Goal: Consume media (video, audio)

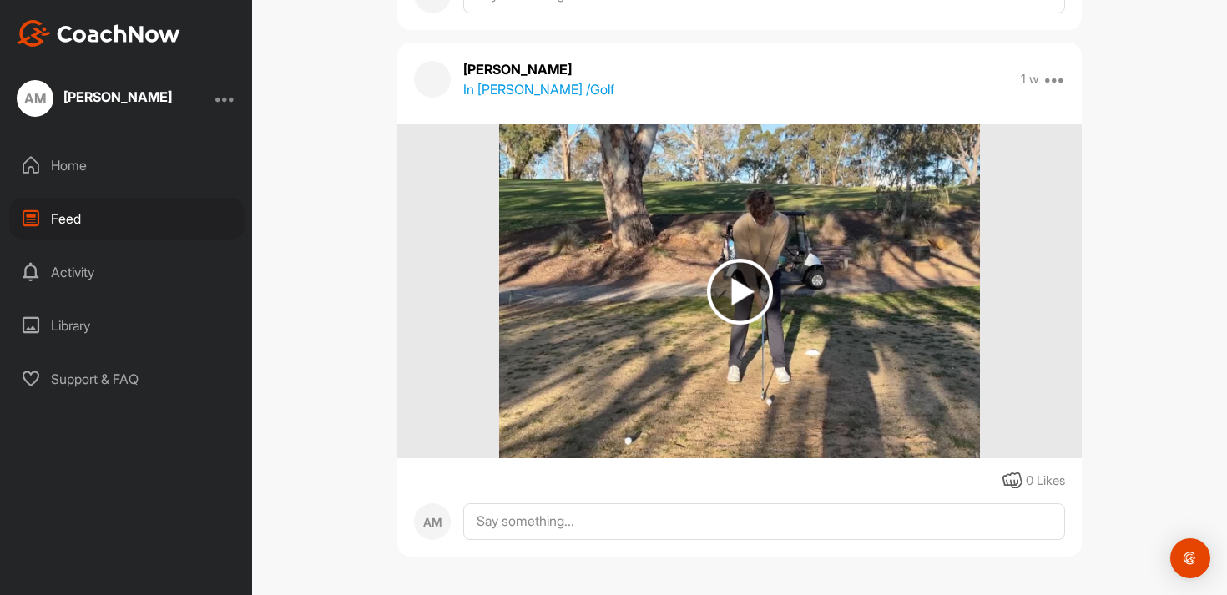
scroll to position [1762, 0]
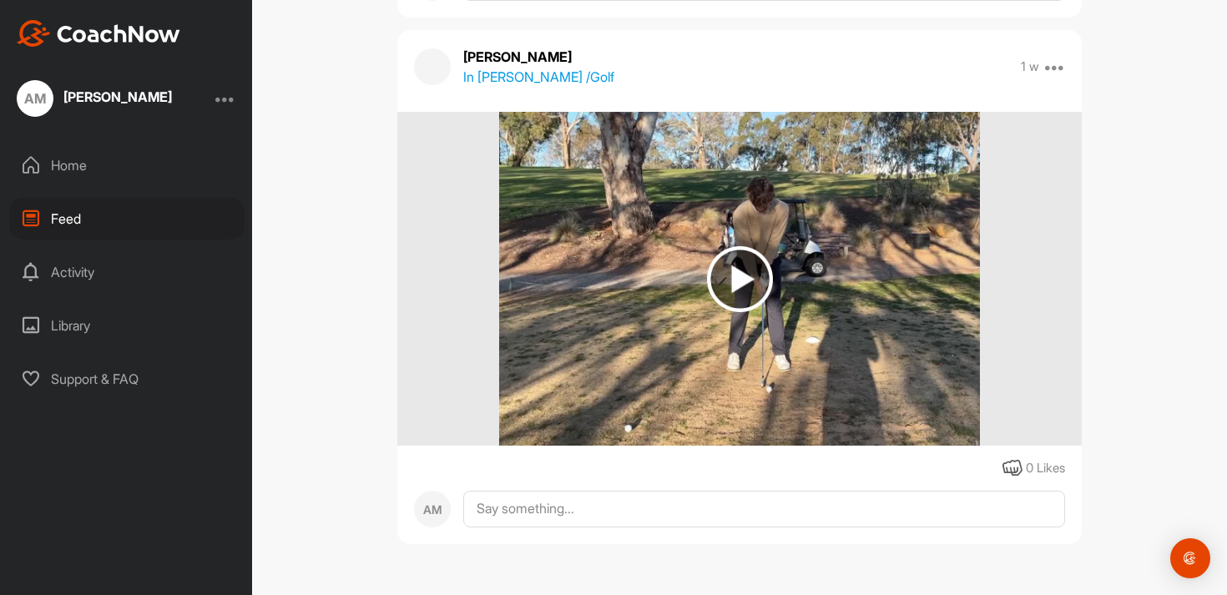
click at [771, 284] on img at bounding box center [740, 279] width 66 height 66
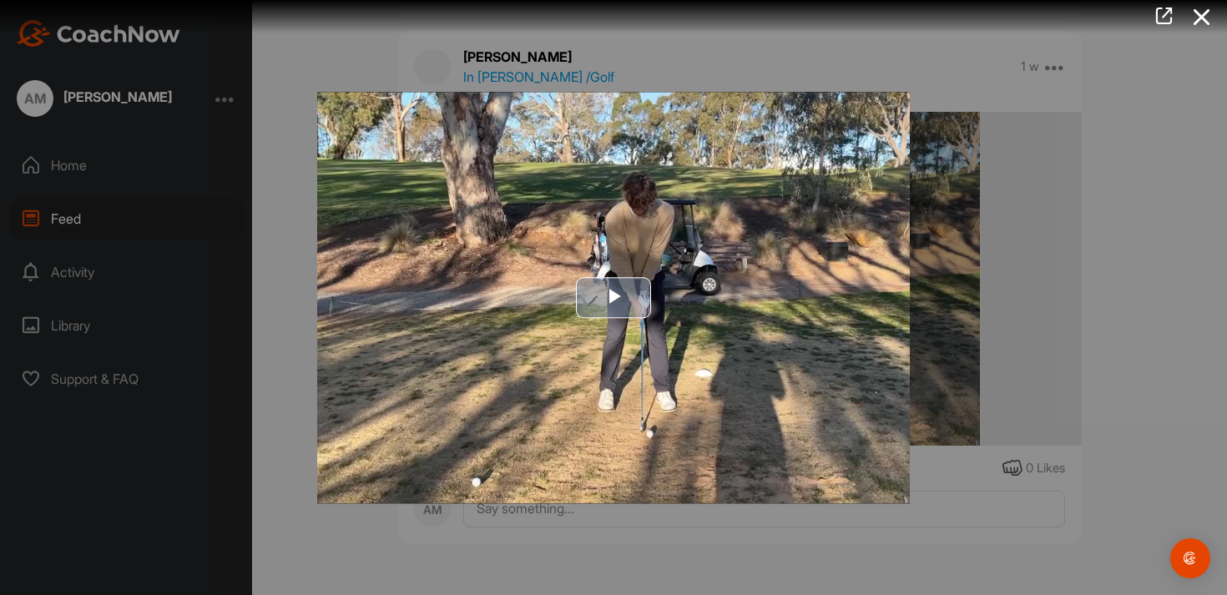
click at [614, 298] on span "Video Player" at bounding box center [614, 298] width 0 height 0
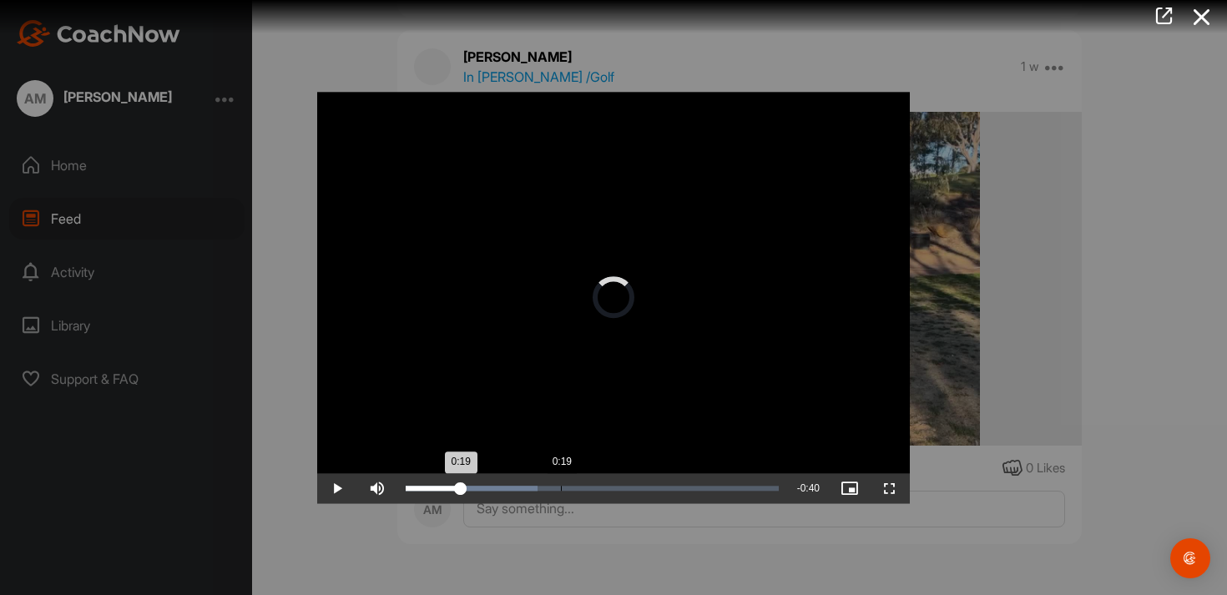
drag, startPoint x: 419, startPoint y: 482, endPoint x: 558, endPoint y: 479, distance: 138.6
click at [558, 479] on div "Loaded : 35.43% 0:19 0:19" at bounding box center [592, 488] width 390 height 30
drag, startPoint x: 558, startPoint y: 482, endPoint x: 503, endPoint y: 488, distance: 54.6
click at [503, 488] on div "0:12" at bounding box center [456, 488] width 100 height 5
drag, startPoint x: 715, startPoint y: 491, endPoint x: 765, endPoint y: 490, distance: 50.1
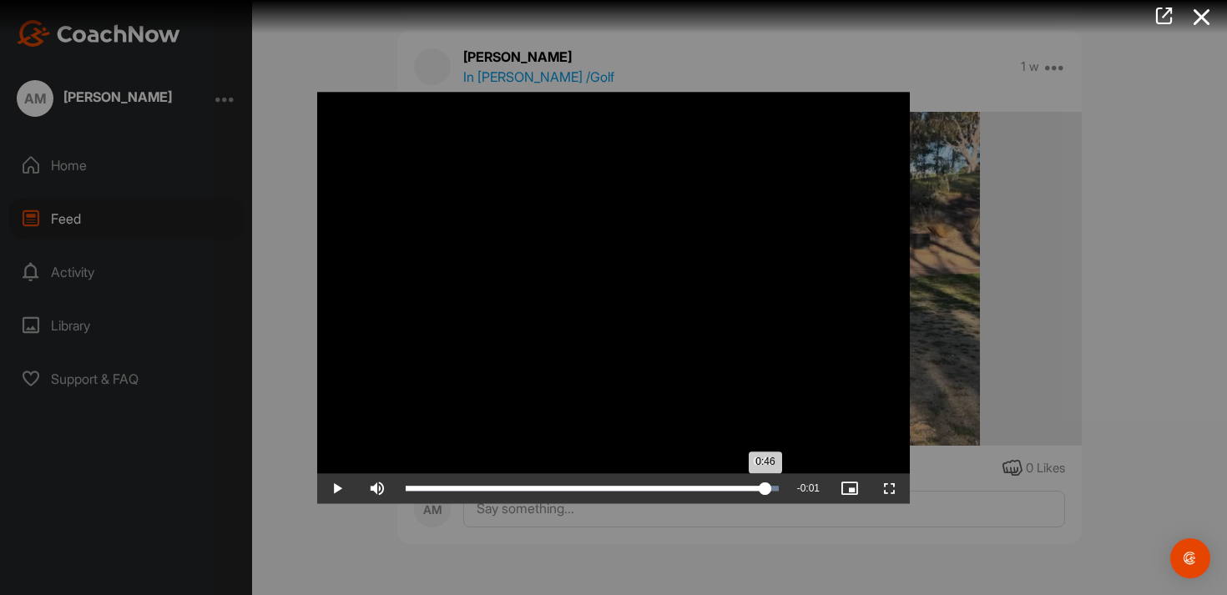
click at [765, 490] on div "0:46" at bounding box center [586, 488] width 360 height 5
click at [1200, 3] on icon at bounding box center [1202, 17] width 38 height 31
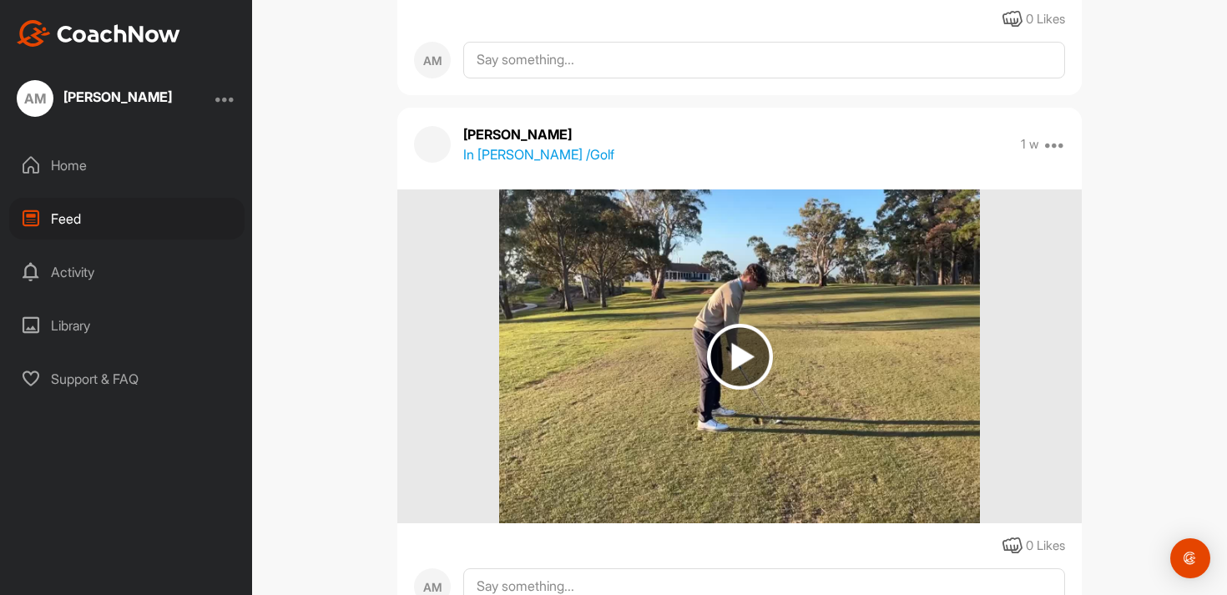
scroll to position [627, 0]
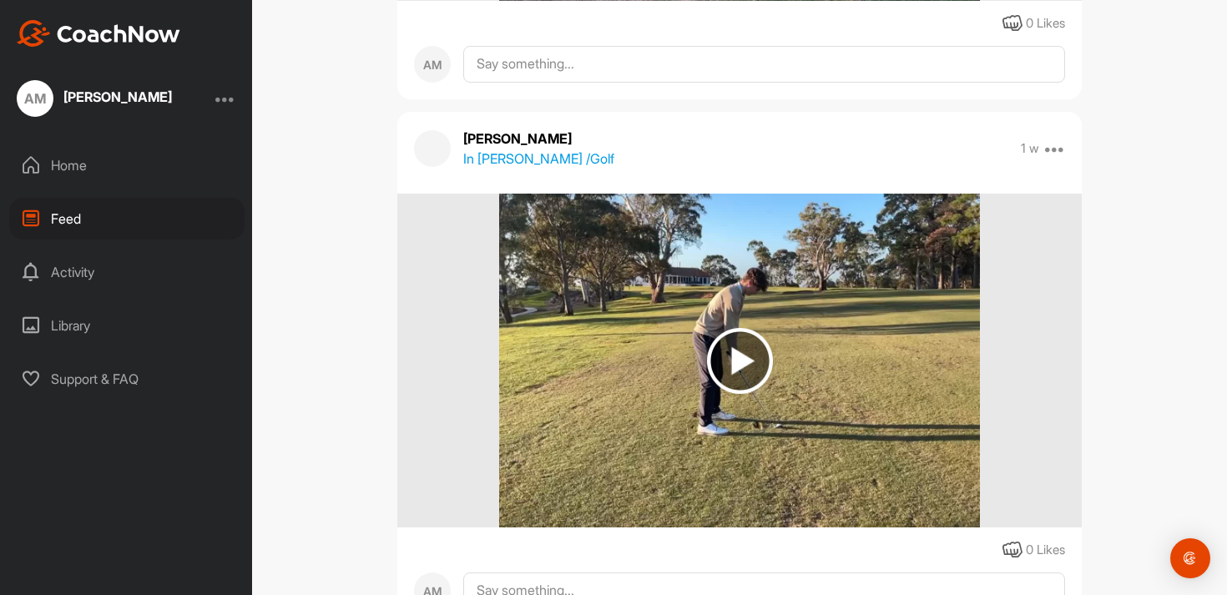
click at [846, 306] on img at bounding box center [739, 361] width 480 height 334
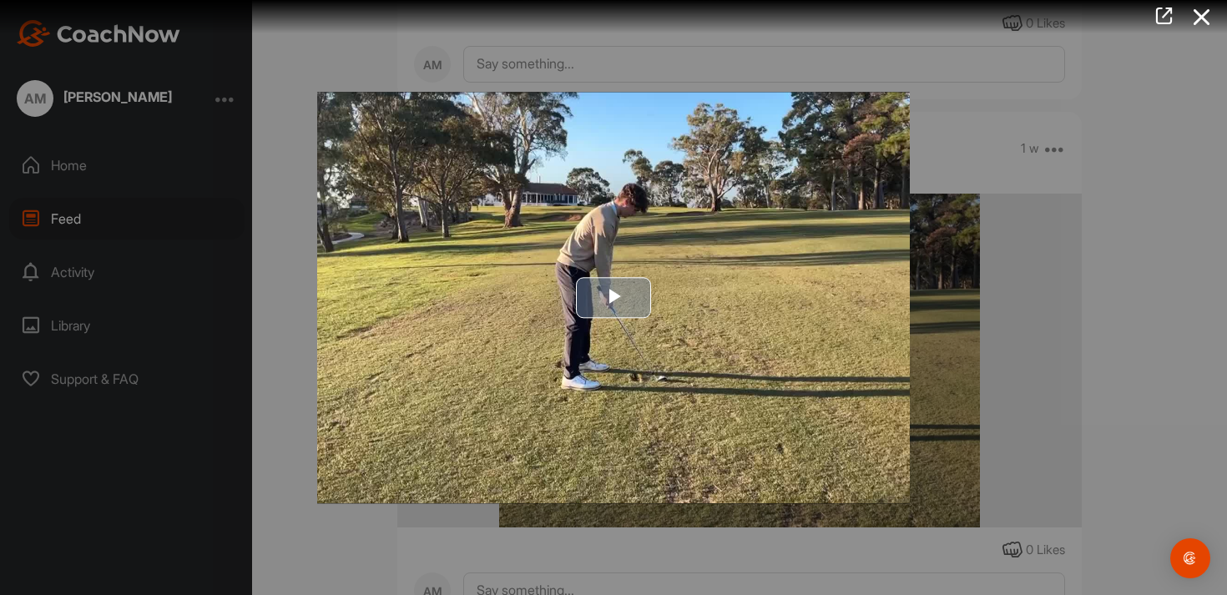
click at [614, 298] on span "Video Player" at bounding box center [614, 298] width 0 height 0
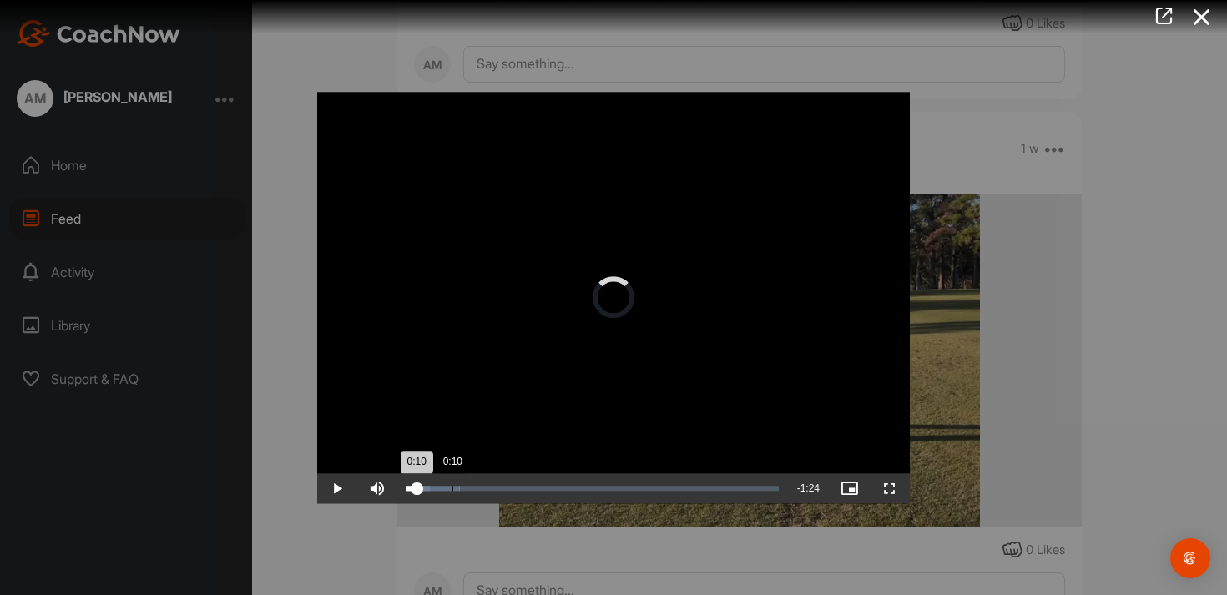
drag, startPoint x: 413, startPoint y: 488, endPoint x: 442, endPoint y: 482, distance: 29.0
click at [443, 482] on div "Loaded : 14.59% 0:10 0:10" at bounding box center [592, 488] width 390 height 30
click at [1191, 10] on icon at bounding box center [1202, 17] width 38 height 31
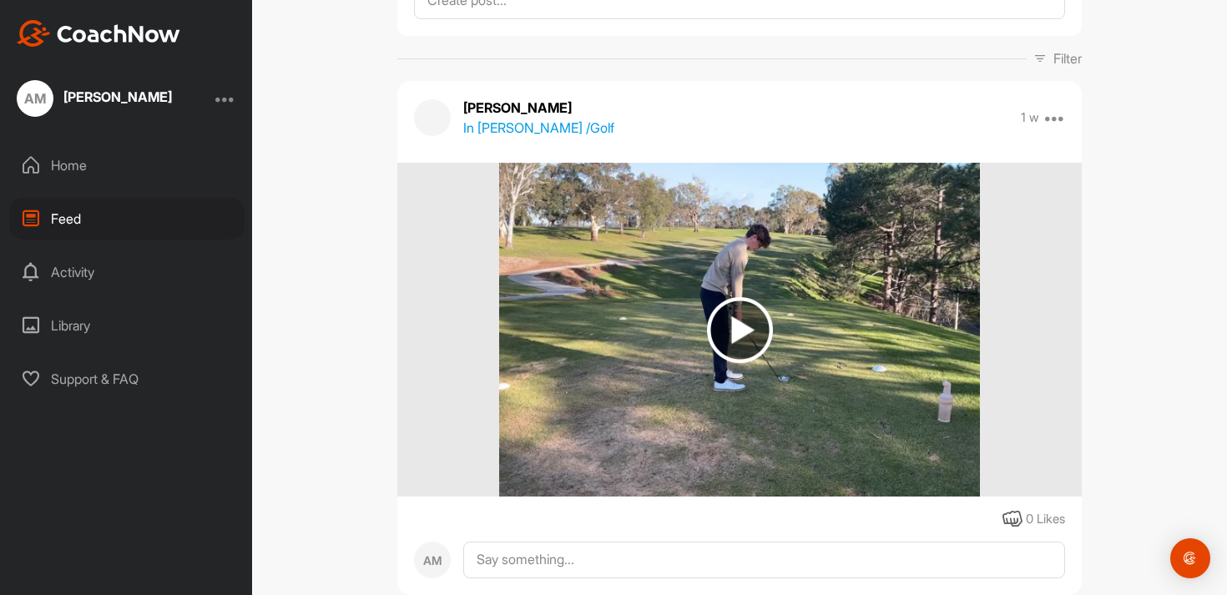
scroll to position [147, 0]
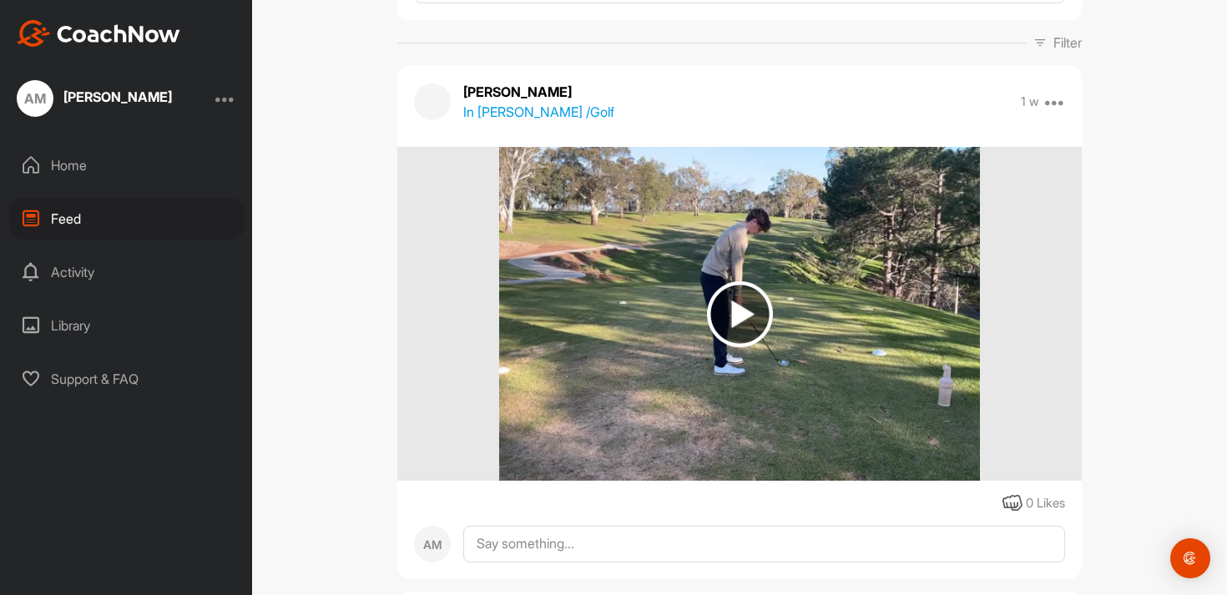
click at [736, 324] on img at bounding box center [740, 314] width 66 height 66
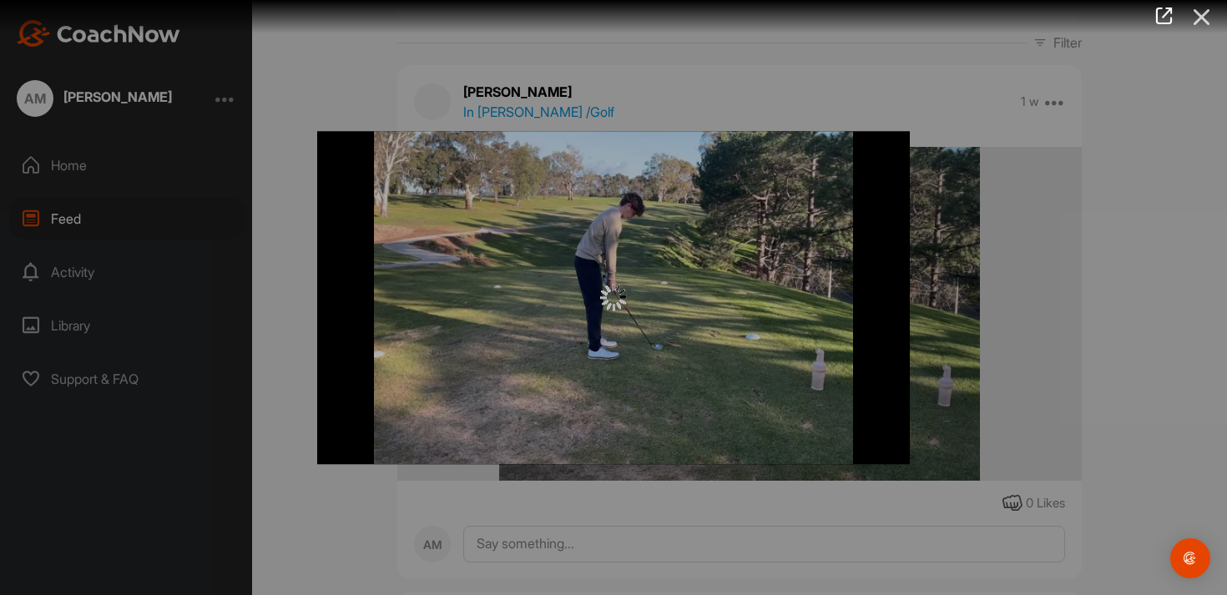
click at [1208, 22] on icon at bounding box center [1202, 17] width 38 height 31
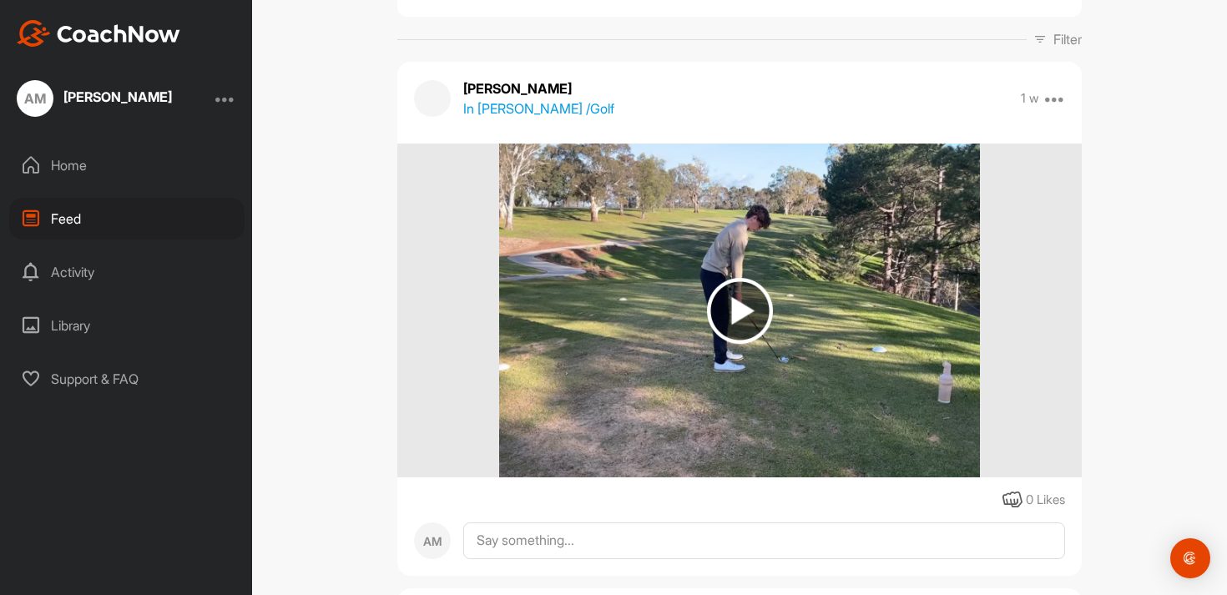
scroll to position [0, 0]
